Goal: Task Accomplishment & Management: Manage account settings

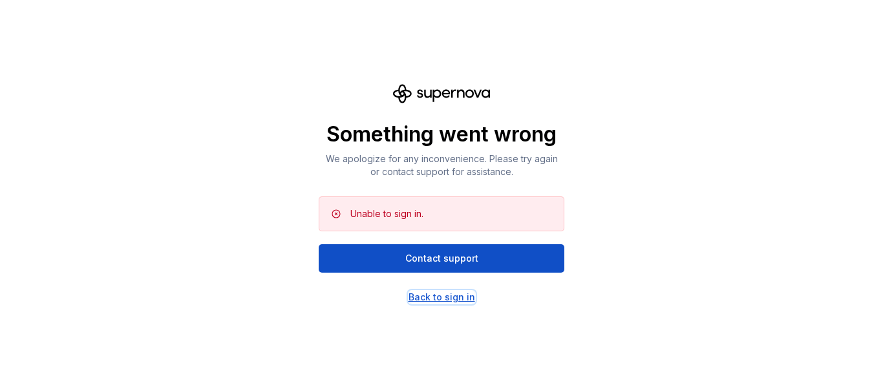
click at [442, 298] on div "Back to sign in" at bounding box center [442, 297] width 67 height 13
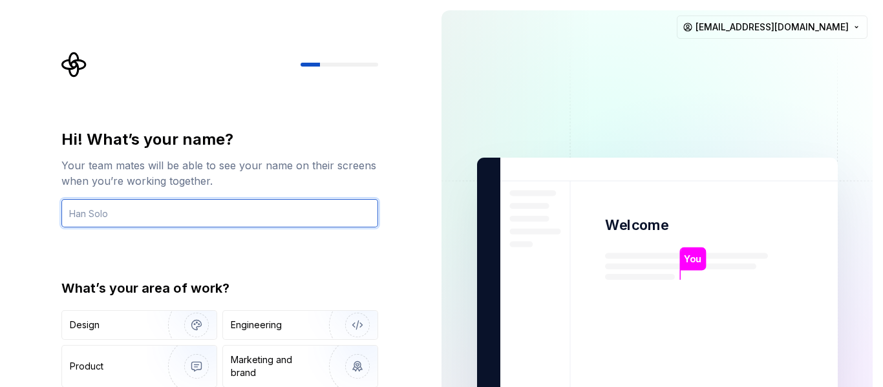
click at [296, 219] on input "text" at bounding box center [219, 213] width 317 height 28
type input "n"
type input "Ngozi"
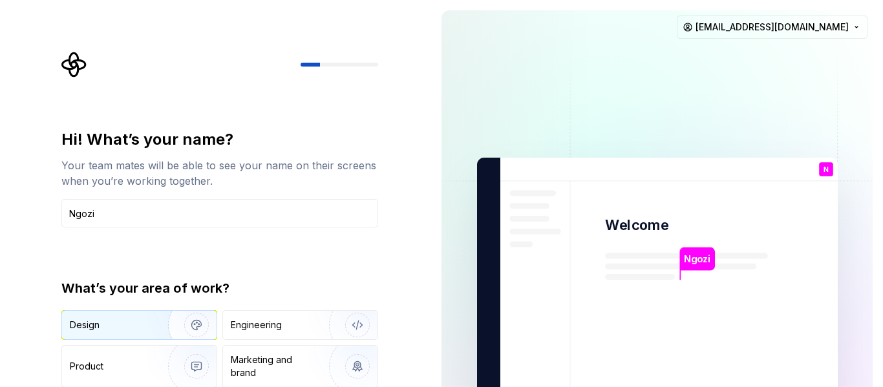
click at [139, 321] on div "Design" at bounding box center [110, 325] width 81 height 13
click at [386, 290] on div "Hi! What’s your name? Your team mates will be able to see your name on their sc…" at bounding box center [224, 259] width 340 height 415
click at [695, 54] on img at bounding box center [658, 291] width 524 height 611
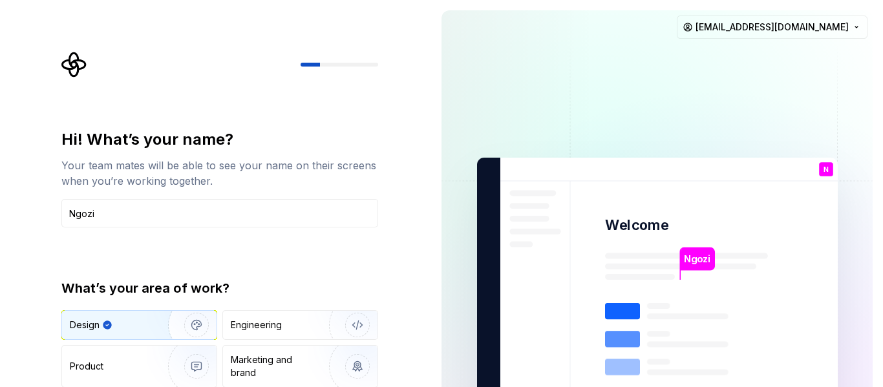
click at [422, 261] on div "Hi! What’s your name? Your team mates will be able to see your name on their sc…" at bounding box center [215, 291] width 431 height 583
click at [345, 65] on div at bounding box center [340, 65] width 78 height 4
click at [774, 312] on img at bounding box center [658, 291] width 524 height 611
click at [559, 158] on img at bounding box center [658, 291] width 524 height 611
click at [194, 327] on img "button" at bounding box center [188, 325] width 83 height 87
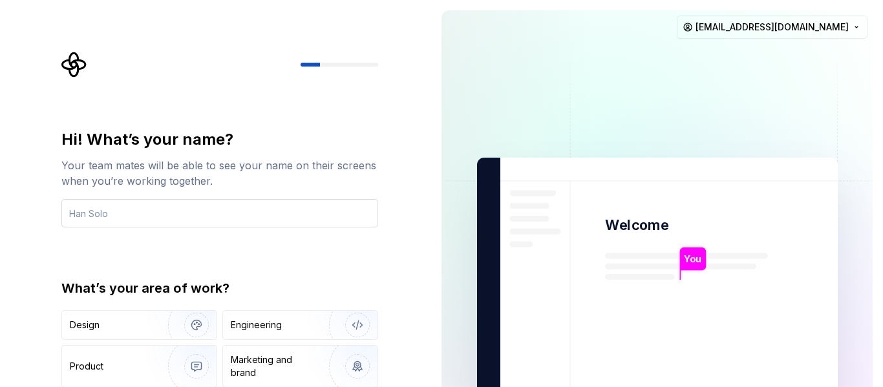
click at [158, 212] on input "text" at bounding box center [219, 213] width 317 height 28
type input "Ngozi"
click at [138, 317] on div "Design" at bounding box center [139, 325] width 155 height 28
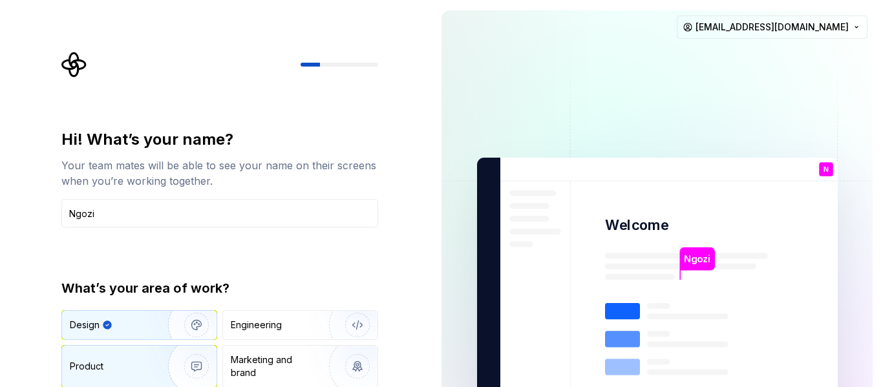
click at [140, 363] on div "Product" at bounding box center [112, 366] width 85 height 13
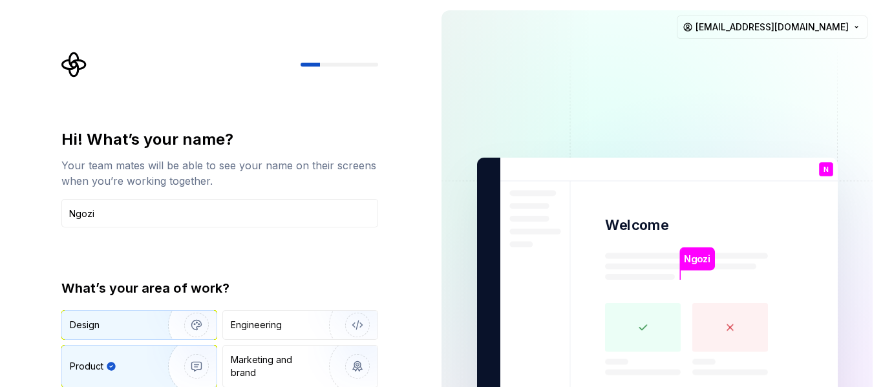
click at [136, 327] on div "Design" at bounding box center [110, 325] width 81 height 13
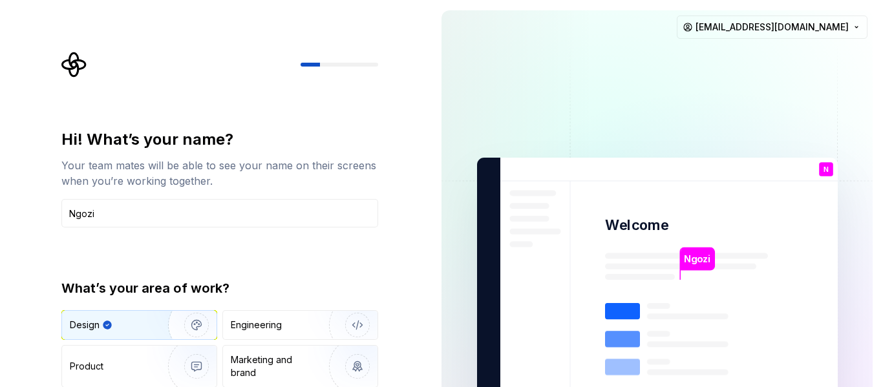
click at [687, 334] on icon at bounding box center [686, 361] width 163 height 116
click at [620, 311] on rect at bounding box center [622, 311] width 35 height 16
click at [622, 346] on rect at bounding box center [622, 339] width 35 height 16
click at [817, 30] on html "Hi! What’s your name? Your team mates will be able to see your name on their sc…" at bounding box center [441, 193] width 883 height 387
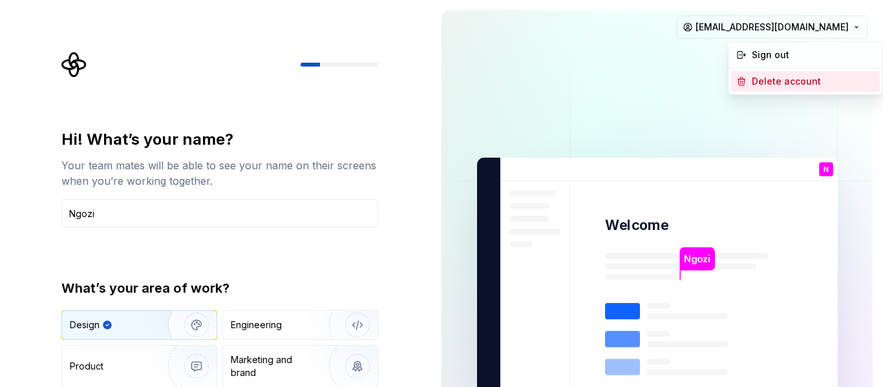
click at [784, 80] on div "Delete account" at bounding box center [813, 81] width 123 height 13
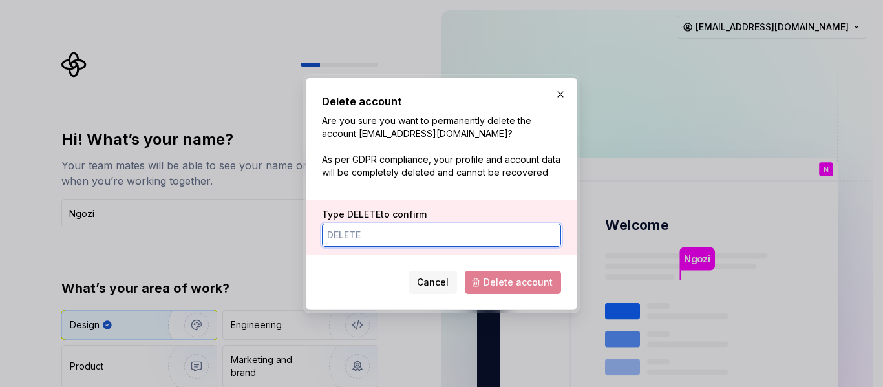
click at [384, 235] on input "Type DELETE to confirm" at bounding box center [441, 235] width 239 height 23
type input "delete"
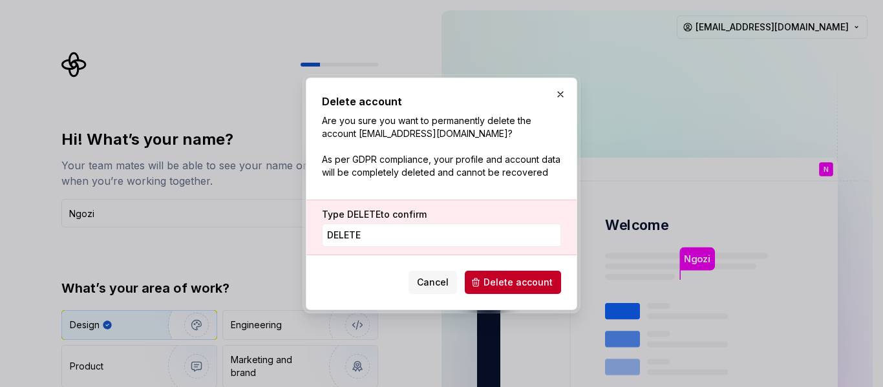
click at [521, 269] on div "Cancel Delete account" at bounding box center [441, 280] width 239 height 28
click at [521, 281] on span "Delete account" at bounding box center [518, 282] width 69 height 13
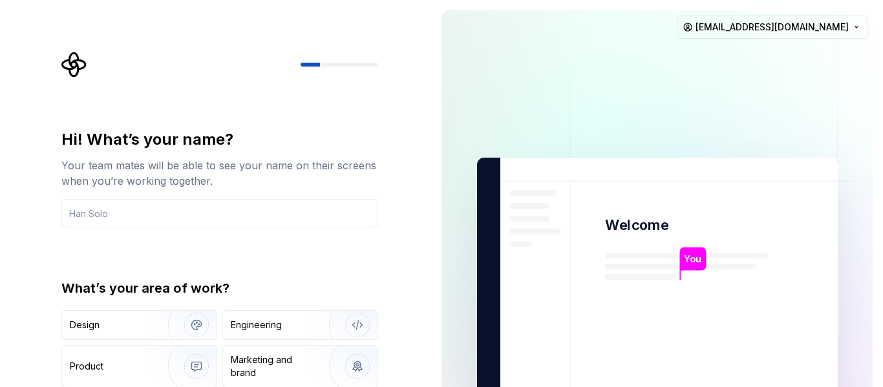
click at [490, 294] on img at bounding box center [658, 291] width 524 height 611
click at [444, 303] on img at bounding box center [658, 291] width 524 height 611
click at [697, 261] on p "You" at bounding box center [692, 259] width 17 height 14
click at [873, 361] on div "You Welcome You T B +3 Thomas Brooke Jamie ngoziojji@gmail.com" at bounding box center [657, 291] width 452 height 583
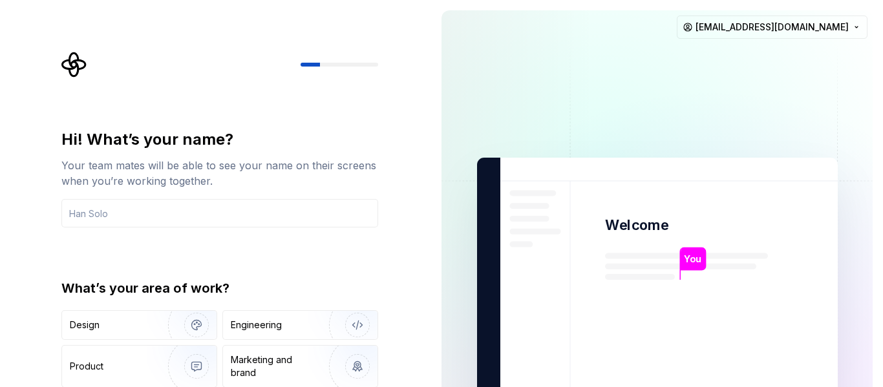
click at [882, 358] on div "You Welcome You T B +3 Thomas Brooke Jamie ngoziojji@gmail.com" at bounding box center [657, 291] width 452 height 583
drag, startPoint x: 882, startPoint y: 358, endPoint x: 876, endPoint y: 418, distance: 59.8
click at [876, 387] on html "Hi! What’s your name? Your team mates will be able to see your name on their sc…" at bounding box center [441, 193] width 883 height 387
click at [310, 212] on input "text" at bounding box center [219, 213] width 317 height 28
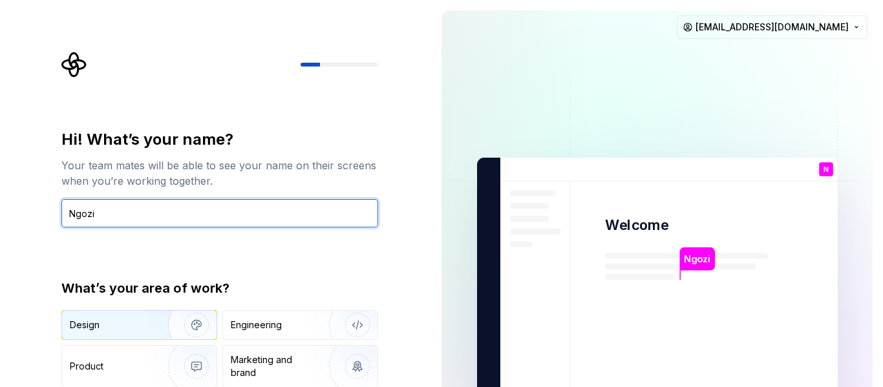
type input "Ngozi"
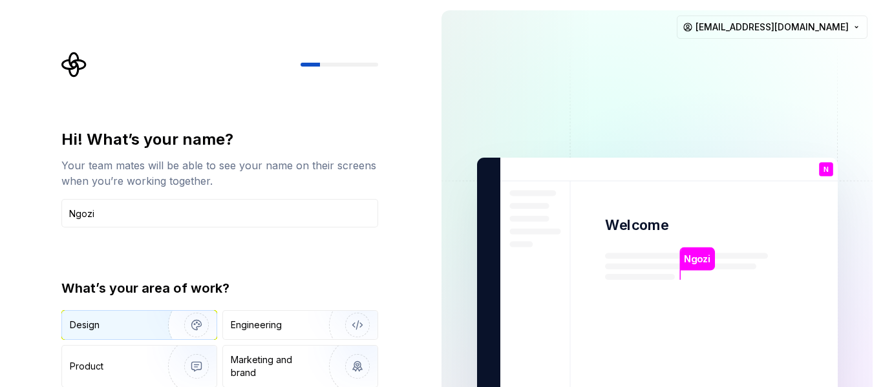
click at [181, 338] on img "button" at bounding box center [188, 325] width 83 height 87
click at [619, 310] on rect at bounding box center [622, 311] width 35 height 16
click at [880, 213] on div "Ngozi Welcome N You T B +3 Thomas Brooke Jamie ngoziojji@gmail.com" at bounding box center [657, 291] width 452 height 583
click at [823, 171] on div "N You" at bounding box center [826, 169] width 14 height 14
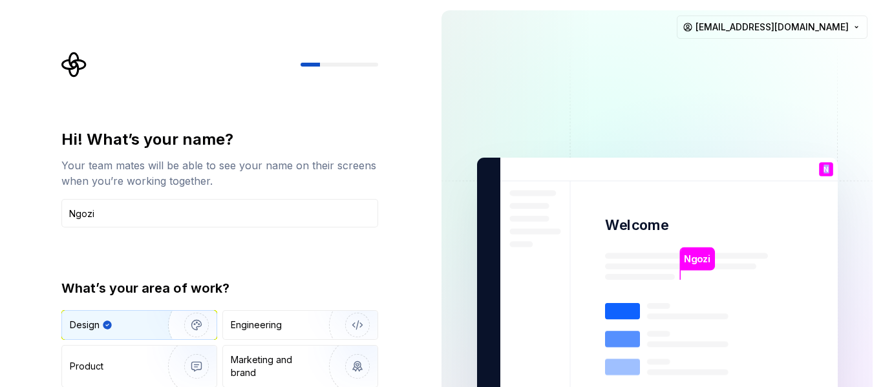
click at [823, 171] on div "N You" at bounding box center [826, 169] width 14 height 14
click at [739, 173] on img at bounding box center [658, 291] width 524 height 611
click at [347, 63] on div at bounding box center [340, 65] width 78 height 4
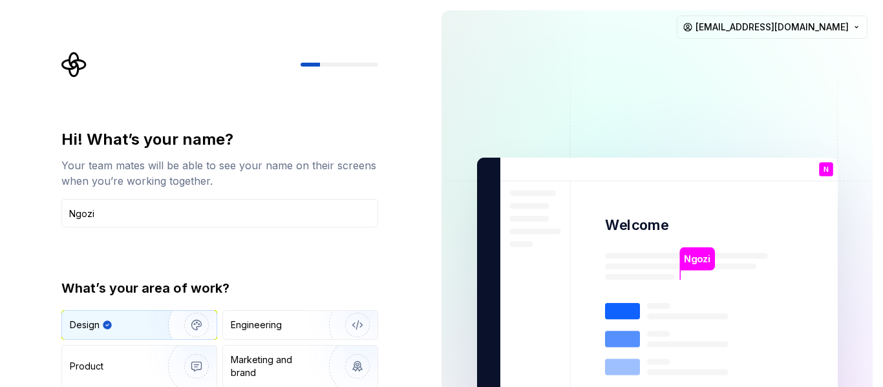
click at [347, 63] on div at bounding box center [340, 65] width 78 height 4
click at [771, 17] on html "Hi! What’s your name? Your team mates will be able to see your name on their sc…" at bounding box center [441, 193] width 883 height 387
click at [662, 108] on html "Hi! What’s your name? Your team mates will be able to see your name on their sc…" at bounding box center [441, 193] width 883 height 387
click at [386, 266] on div "Hi! What’s your name? Your team mates will be able to see your name on their sc…" at bounding box center [224, 259] width 340 height 415
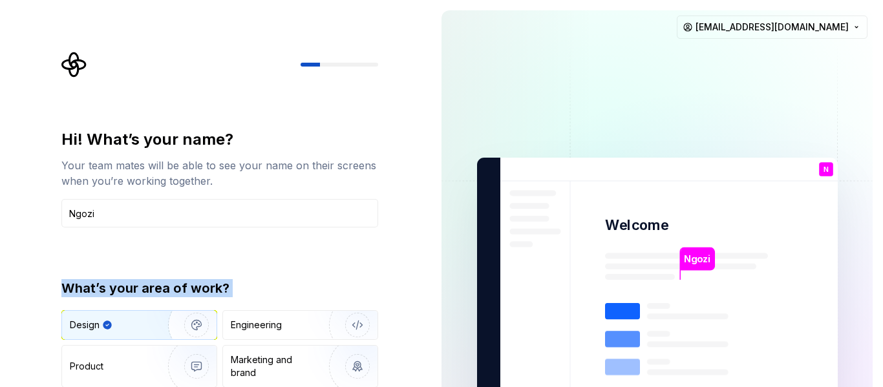
click at [386, 266] on div "Hi! What’s your name? Your team mates will be able to see your name on their sc…" at bounding box center [224, 259] width 340 height 415
click at [197, 325] on img "button" at bounding box center [188, 325] width 83 height 87
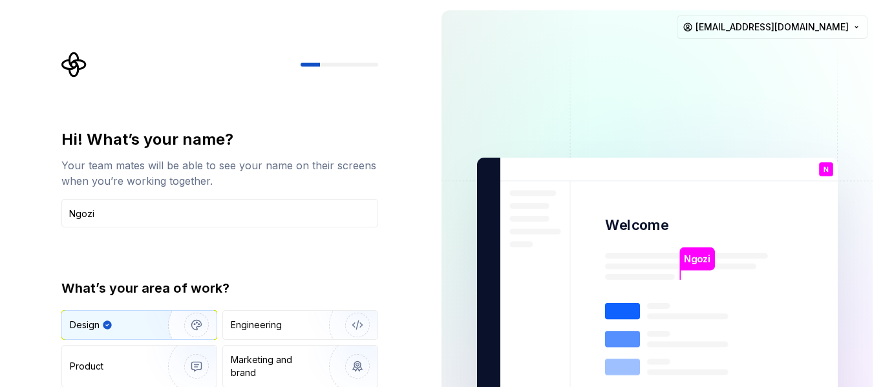
click at [197, 325] on img "button" at bounding box center [188, 325] width 83 height 87
type button "Design"
click at [564, 177] on img at bounding box center [658, 291] width 524 height 611
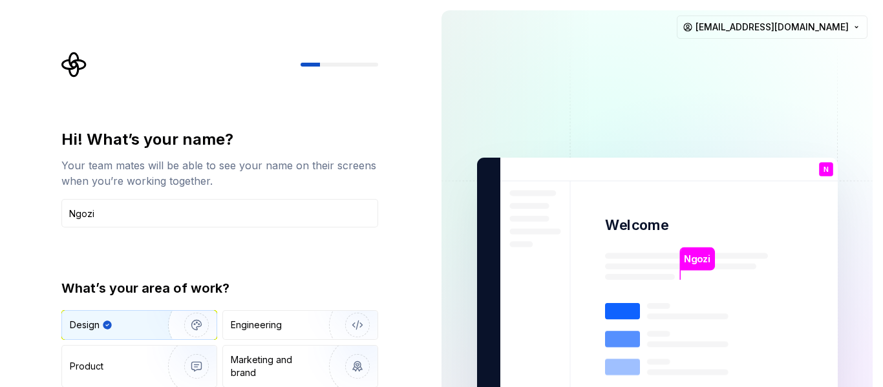
click at [564, 177] on img at bounding box center [658, 291] width 524 height 611
click at [359, 64] on div at bounding box center [340, 65] width 78 height 4
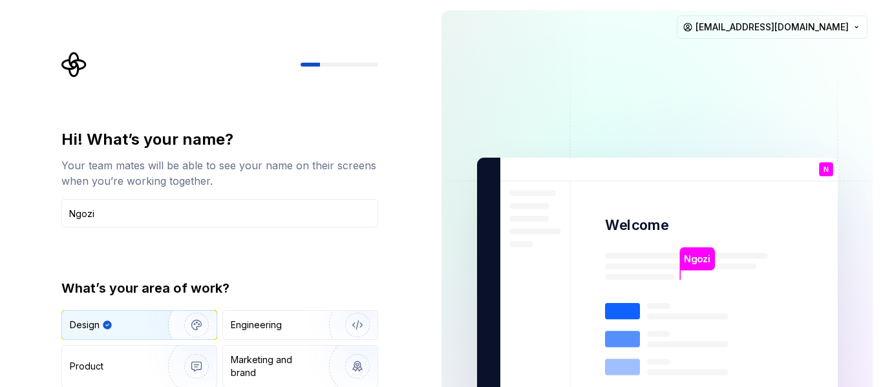
click at [359, 64] on div at bounding box center [340, 65] width 78 height 4
click at [70, 64] on icon "Supernova Logo" at bounding box center [73, 64] width 25 height 25
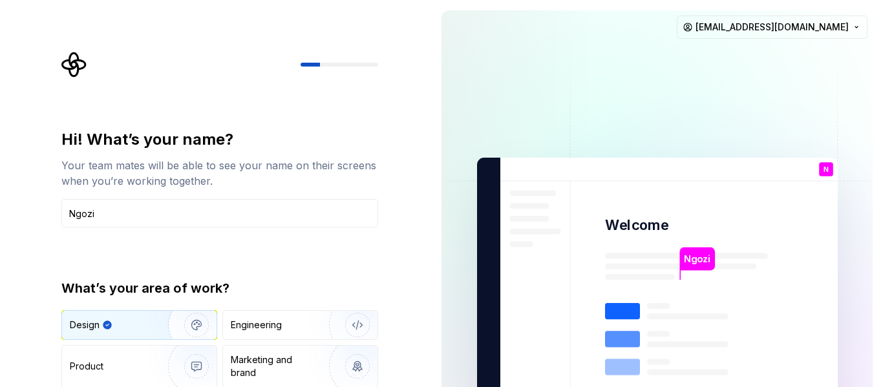
click at [70, 64] on icon "Supernova Logo" at bounding box center [73, 64] width 25 height 25
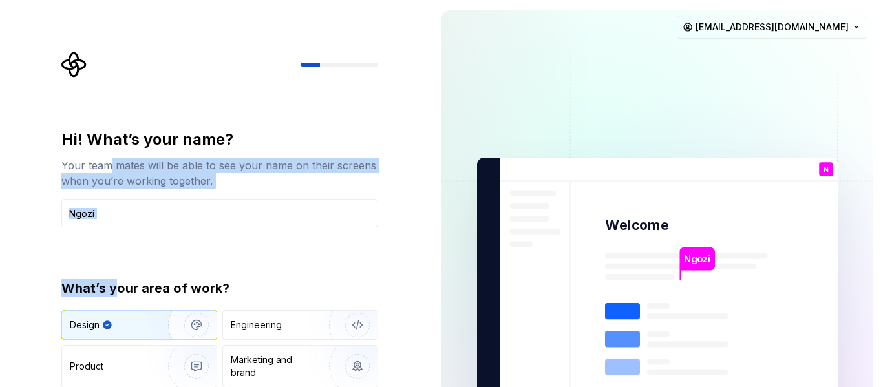
drag, startPoint x: 111, startPoint y: 168, endPoint x: 116, endPoint y: 344, distance: 176.6
click at [116, 344] on div "Hi! What’s your name? Your team mates will be able to see your name on their sc…" at bounding box center [219, 276] width 317 height 294
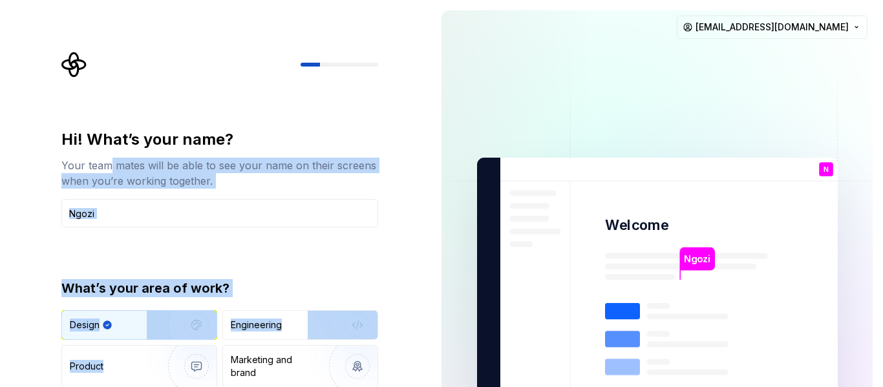
click at [45, 290] on div "Hi! What’s your name? Your team mates will be able to see your name on their sc…" at bounding box center [215, 291] width 431 height 583
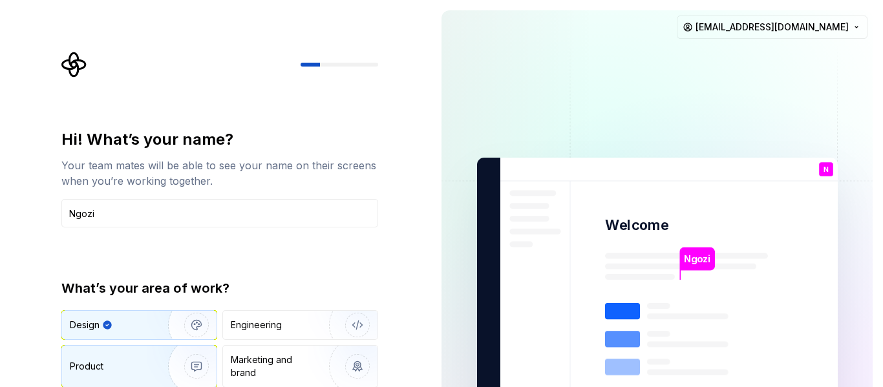
click at [99, 382] on div "Product" at bounding box center [139, 366] width 155 height 41
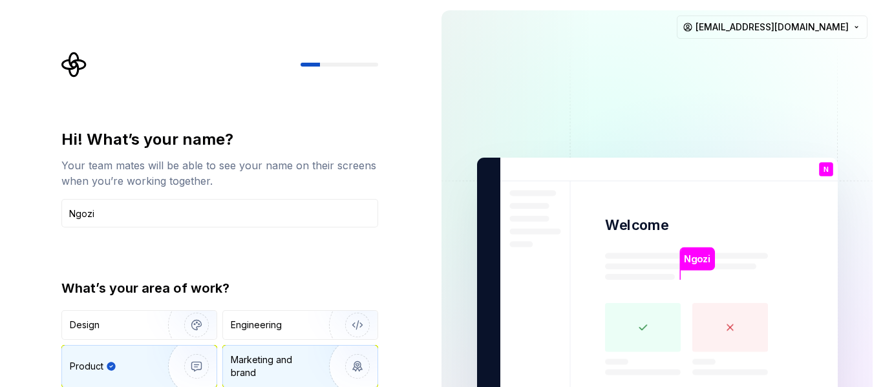
click at [337, 373] on img "button" at bounding box center [349, 366] width 83 height 87
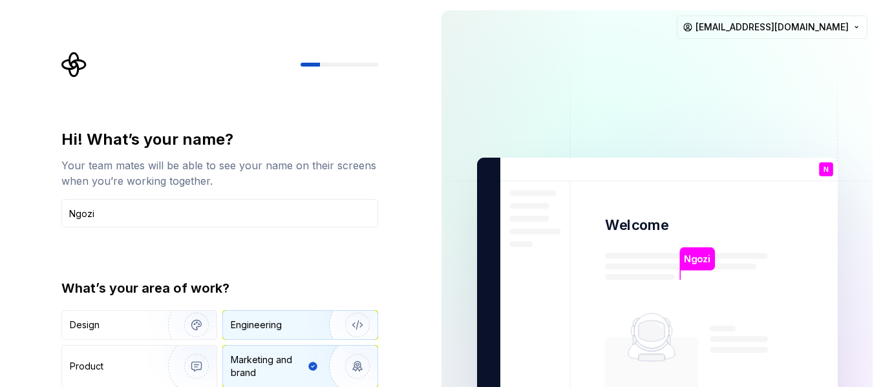
click at [302, 329] on div "Engineering" at bounding box center [282, 325] width 103 height 13
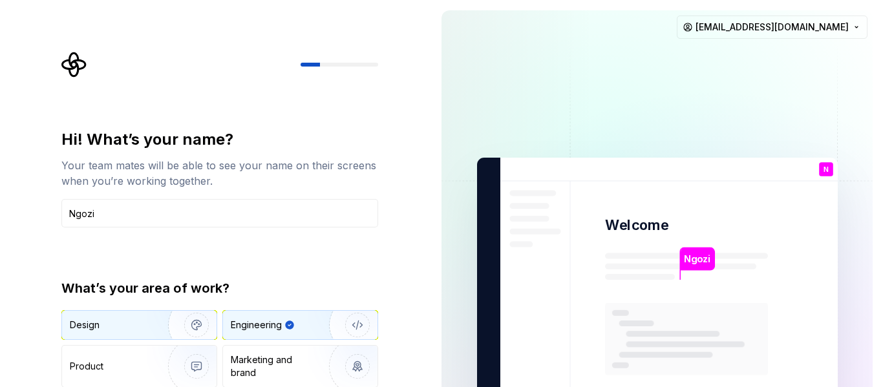
click at [164, 333] on img "button" at bounding box center [188, 325] width 83 height 87
